Goal: Transaction & Acquisition: Book appointment/travel/reservation

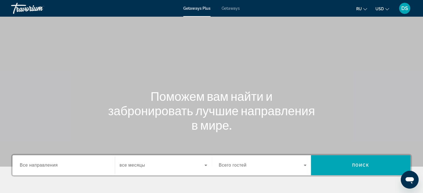
click at [235, 9] on span "Getaways" at bounding box center [231, 8] width 18 height 4
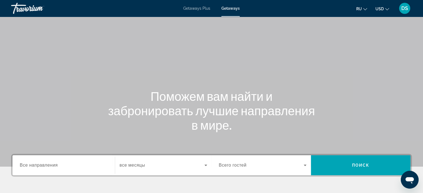
scroll to position [56, 0]
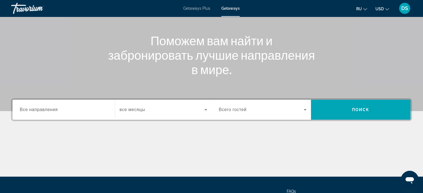
click at [41, 111] on span "Все направления" at bounding box center [39, 109] width 38 height 5
click at [41, 111] on input "Destination Все направления" at bounding box center [64, 110] width 88 height 7
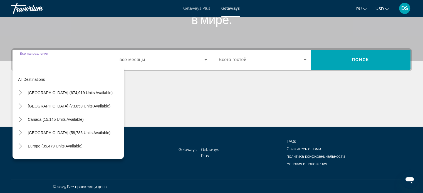
scroll to position [107, 0]
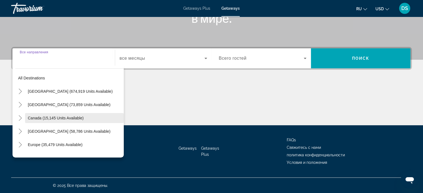
click at [35, 117] on span "Canada (15,145 units available)" at bounding box center [56, 118] width 56 height 4
type input "**********"
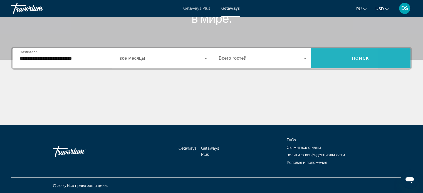
click at [324, 58] on span "Search widget" at bounding box center [361, 58] width 100 height 13
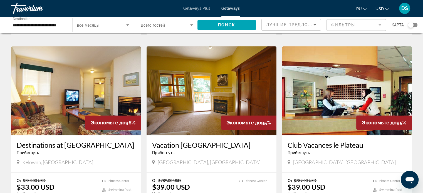
scroll to position [222, 0]
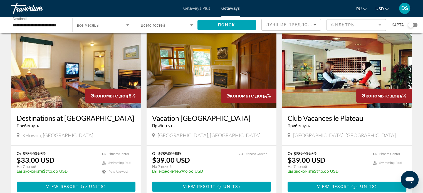
click at [327, 76] on img "Main content" at bounding box center [347, 63] width 130 height 89
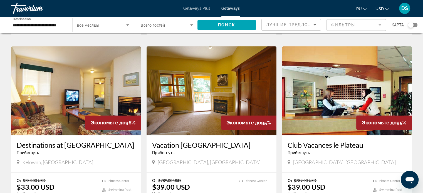
scroll to position [222, 0]
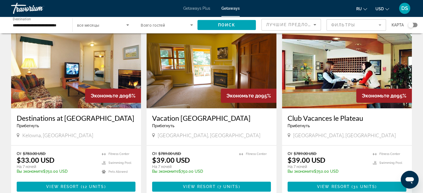
click at [103, 77] on img "Main content" at bounding box center [76, 63] width 130 height 89
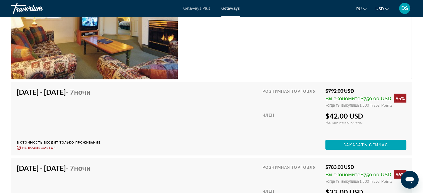
scroll to position [1001, 0]
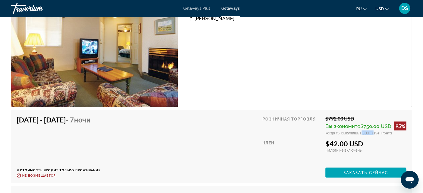
drag, startPoint x: 360, startPoint y: 131, endPoint x: 372, endPoint y: 132, distance: 12.0
click at [372, 132] on span "1,500 Travel Points" at bounding box center [375, 132] width 33 height 5
click at [345, 125] on span "Вы экономите" at bounding box center [342, 126] width 35 height 6
drag, startPoint x: 328, startPoint y: 118, endPoint x: 354, endPoint y: 118, distance: 25.9
click at [354, 118] on div "$792.00 USD" at bounding box center [365, 118] width 81 height 6
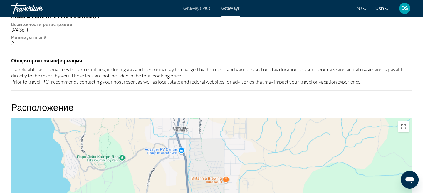
scroll to position [612, 0]
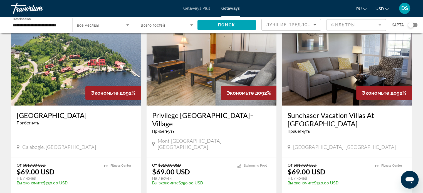
scroll to position [556, 0]
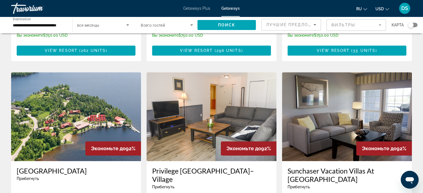
click at [341, 137] on img "Main content" at bounding box center [347, 116] width 130 height 89
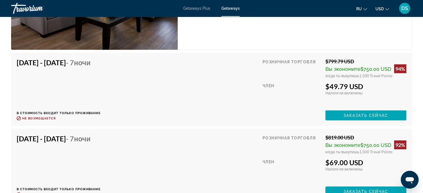
scroll to position [1046, 0]
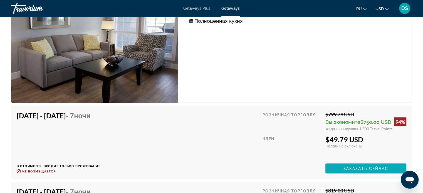
click at [364, 167] on span "Заказать сейчас" at bounding box center [365, 168] width 45 height 4
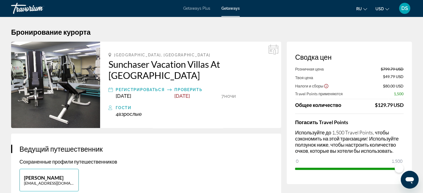
drag, startPoint x: 383, startPoint y: 69, endPoint x: 408, endPoint y: 71, distance: 25.4
click at [408, 71] on div "Сводка цен Розничная цена $799.79 USD Твоя цена $49.79 USD Налоги и сборы $80.0…" at bounding box center [349, 113] width 125 height 143
drag, startPoint x: 298, startPoint y: 78, endPoint x: 316, endPoint y: 76, distance: 17.8
click at [316, 76] on div "Твоя цена $49.79 USD" at bounding box center [349, 77] width 108 height 6
drag, startPoint x: 381, startPoint y: 75, endPoint x: 403, endPoint y: 74, distance: 22.5
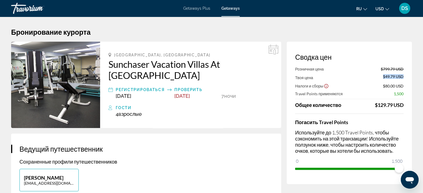
click at [403, 74] on div "Твоя цена $49.79 USD" at bounding box center [349, 77] width 108 height 6
drag, startPoint x: 403, startPoint y: 103, endPoint x: 377, endPoint y: 106, distance: 26.1
click at [377, 106] on div "$129.79 USD" at bounding box center [389, 105] width 29 height 6
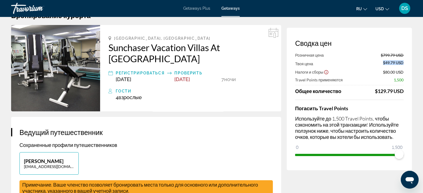
scroll to position [28, 0]
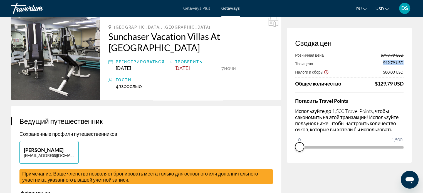
drag, startPoint x: 400, startPoint y: 155, endPoint x: 277, endPoint y: 159, distance: 122.4
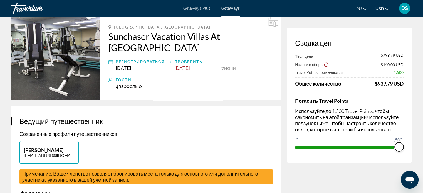
drag, startPoint x: 308, startPoint y: 140, endPoint x: 416, endPoint y: 150, distance: 108.6
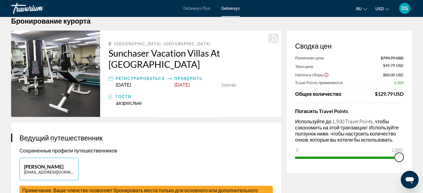
scroll to position [0, 0]
